Goal: Information Seeking & Learning: Learn about a topic

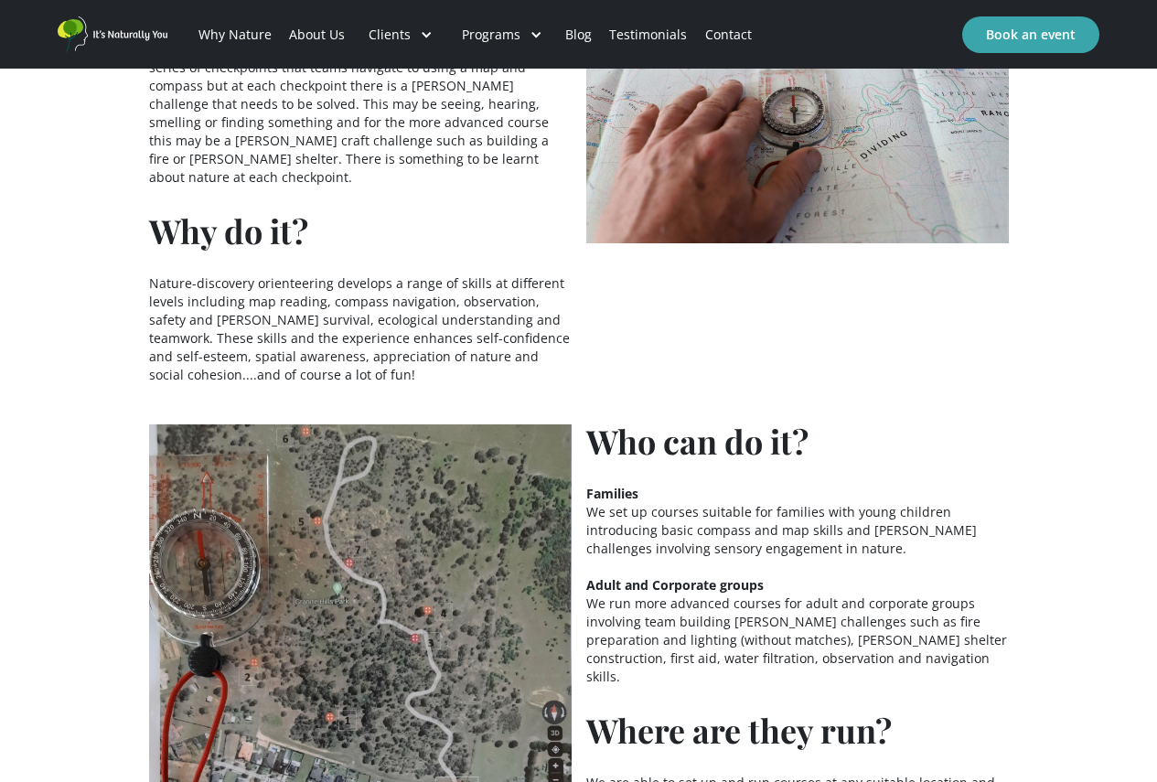
scroll to position [1006, 0]
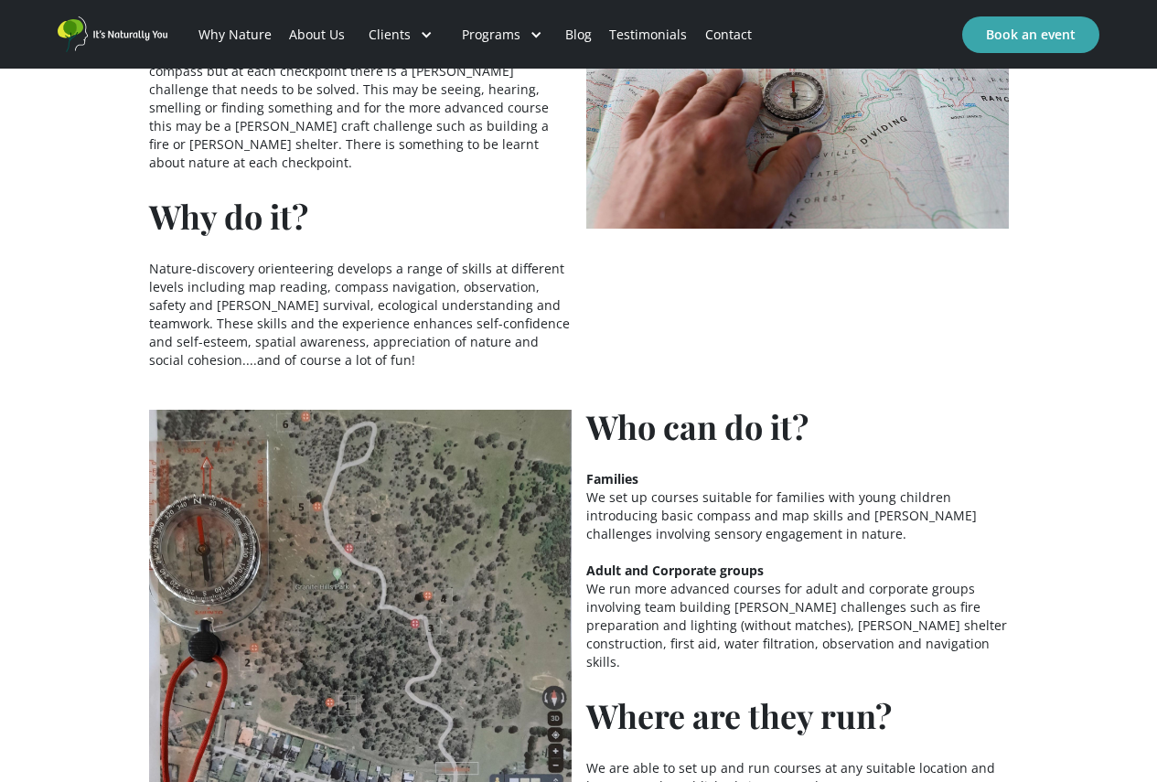
click at [156, 260] on p "Nature-discovery orienteering develops a range of skills at different levels in…" at bounding box center [360, 315] width 423 height 110
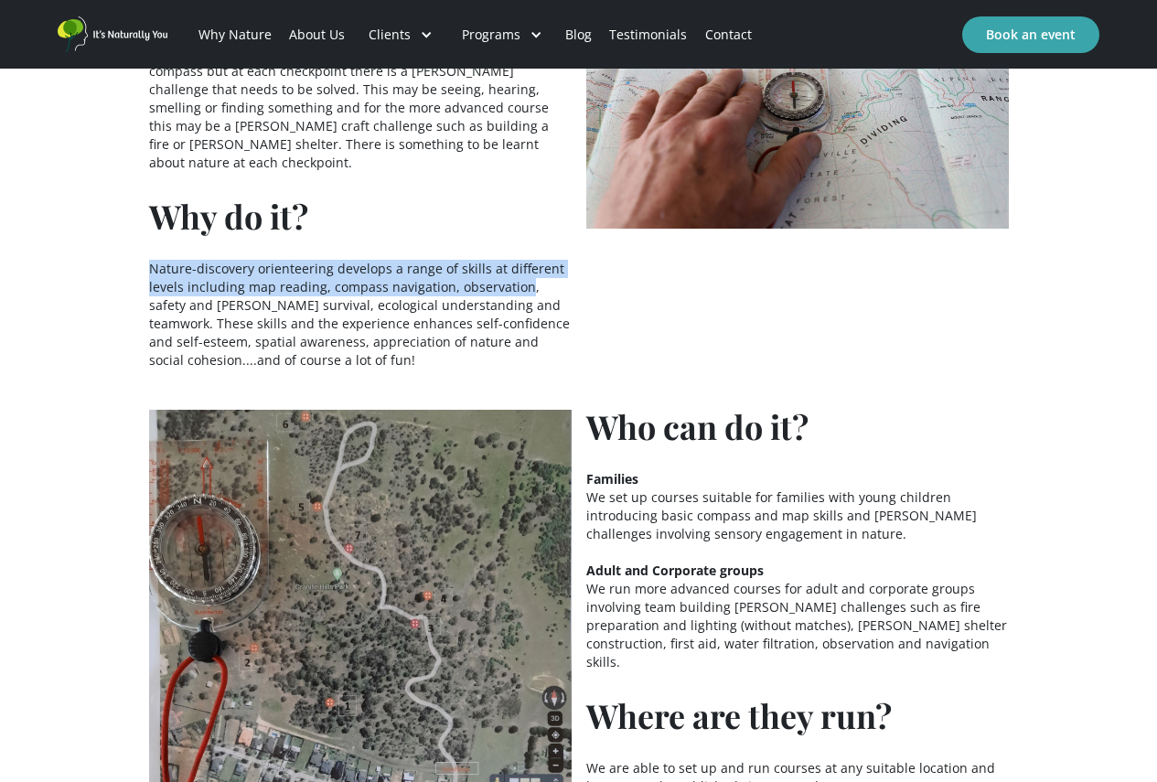
drag, startPoint x: 144, startPoint y: 249, endPoint x: 522, endPoint y: 266, distance: 379.1
click at [522, 266] on div "What is it? Nature-discovery orienteering is a fun, safe and active way to expl…" at bounding box center [578, 460] width 1157 height 1081
click at [177, 235] on div "Why do it? Nature-discovery orienteering develops a range of skills at differen…" at bounding box center [360, 284] width 423 height 170
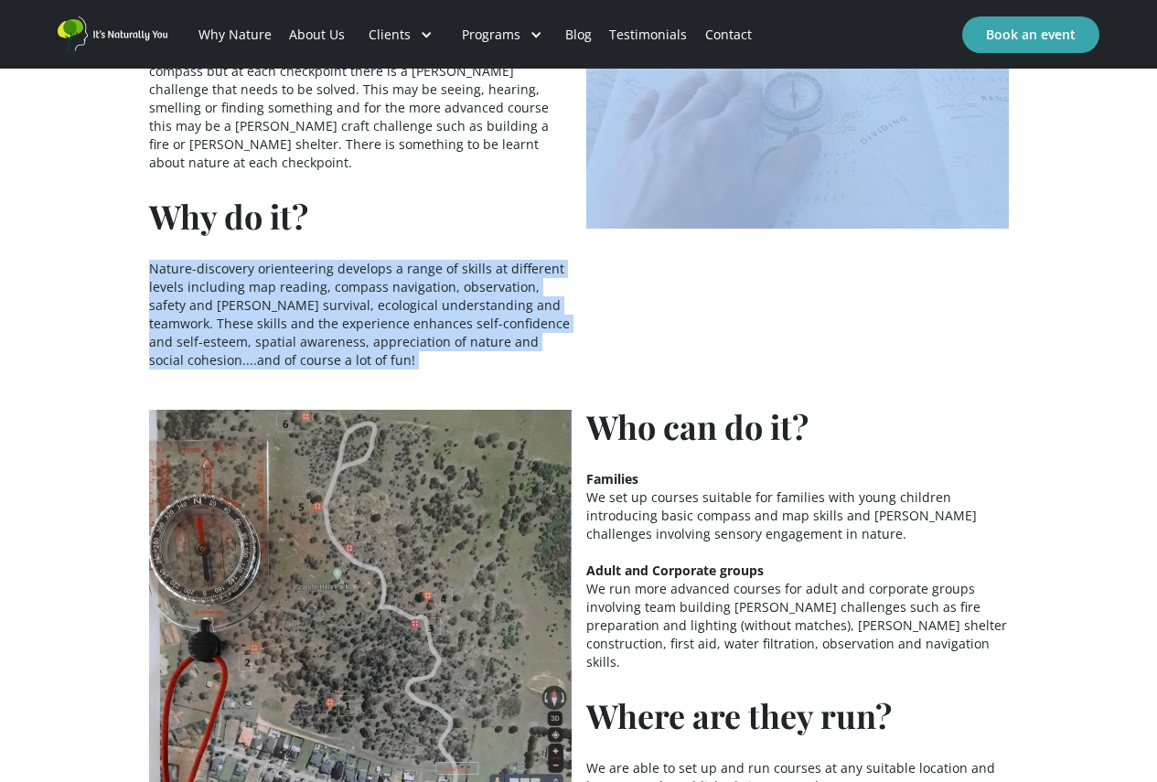
drag, startPoint x: 156, startPoint y: 253, endPoint x: 594, endPoint y: 316, distance: 442.6
click at [594, 316] on div "What is it? Nature-discovery orienteering is a fun, safe and active way to expl…" at bounding box center [579, 163] width 860 height 432
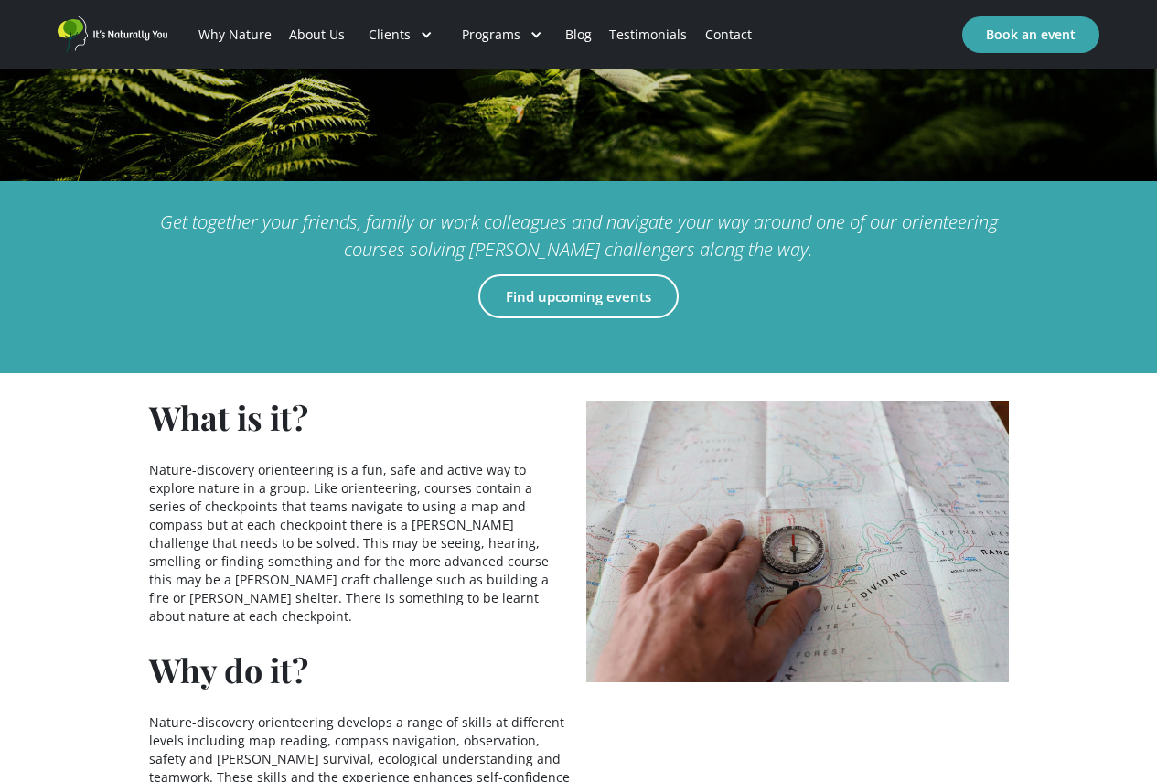
scroll to position [640, 0]
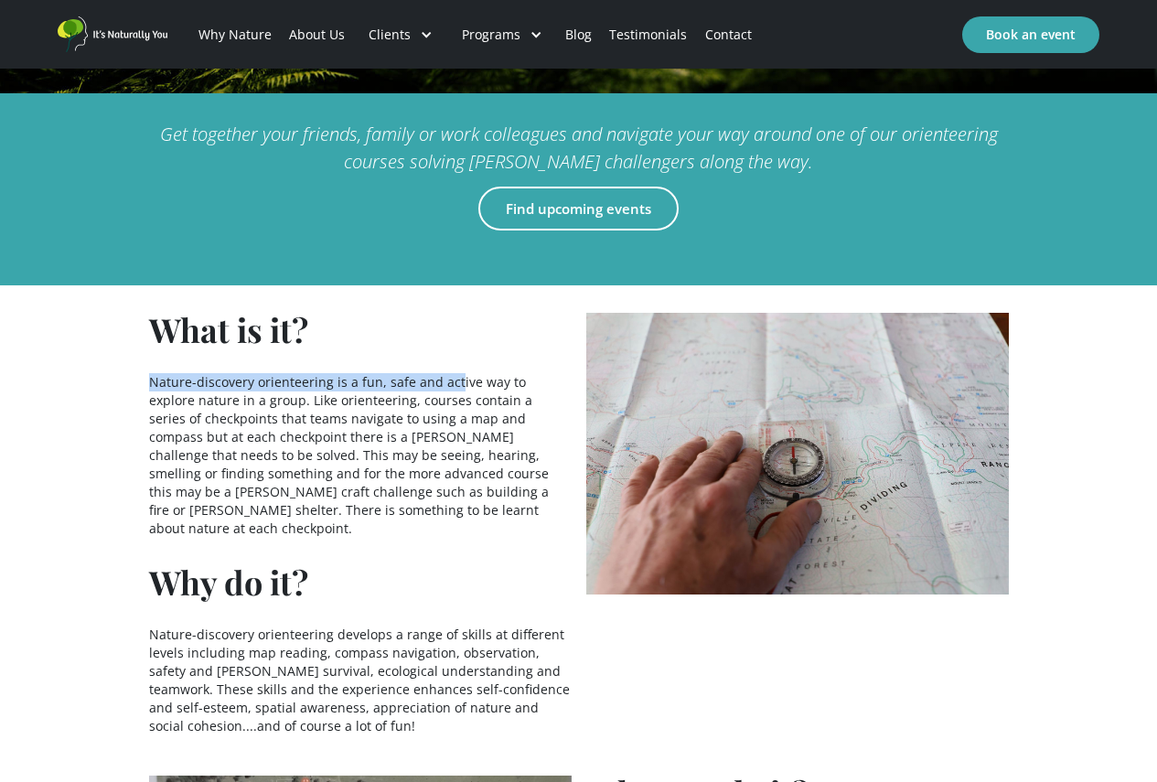
drag, startPoint x: 133, startPoint y: 386, endPoint x: 454, endPoint y: 390, distance: 321.1
click at [466, 412] on p "Nature-discovery orienteering is a fun, safe and active way to explore nature i…" at bounding box center [360, 464] width 423 height 183
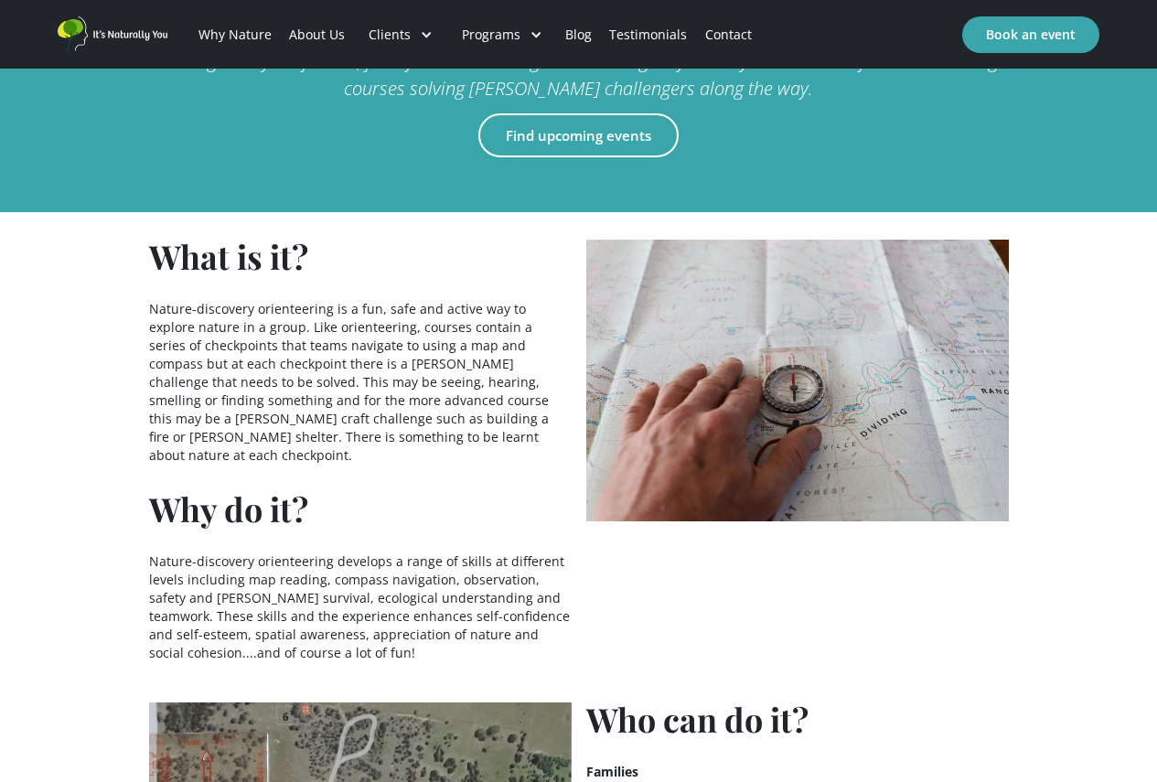
scroll to position [694, 0]
